Goal: Navigation & Orientation: Find specific page/section

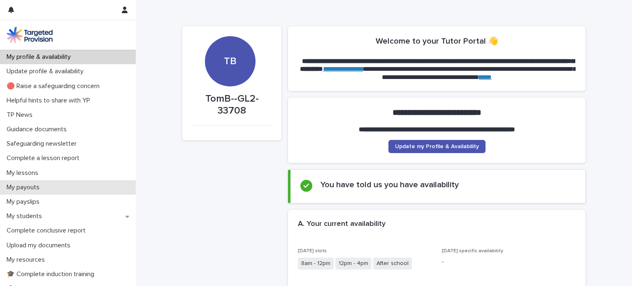
click at [73, 180] on div "My payouts" at bounding box center [68, 187] width 136 height 14
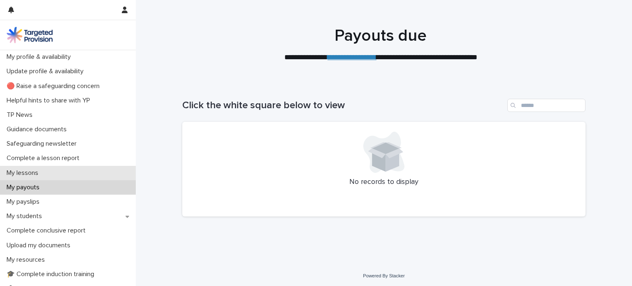
click at [65, 173] on div "My lessons" at bounding box center [68, 173] width 136 height 14
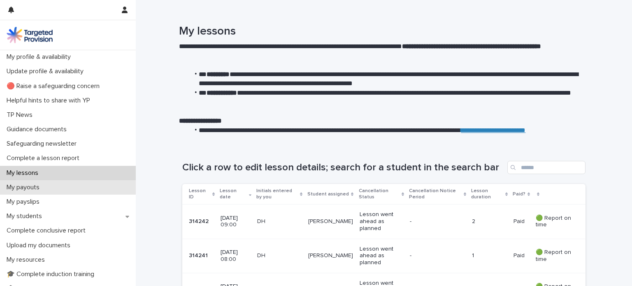
click at [73, 191] on div "My payouts" at bounding box center [68, 187] width 136 height 14
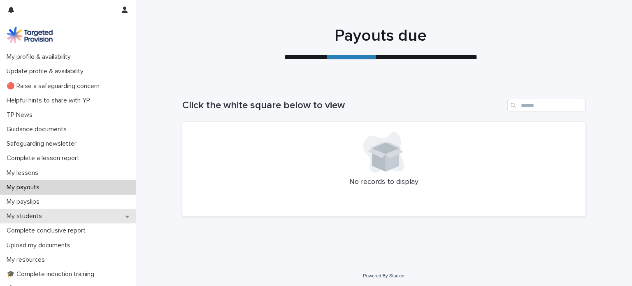
click at [63, 221] on div "My students" at bounding box center [68, 216] width 136 height 14
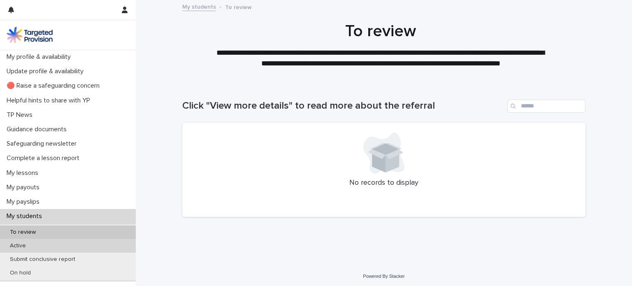
click at [82, 244] on div "Active" at bounding box center [68, 246] width 136 height 14
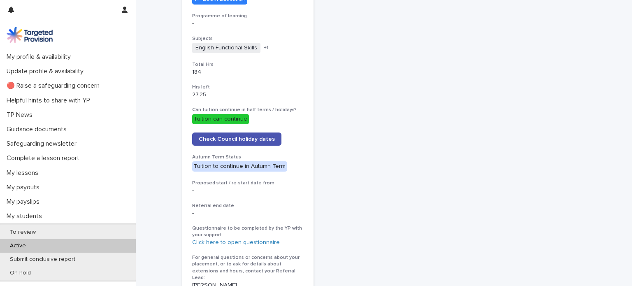
scroll to position [359, 0]
